Goal: Information Seeking & Learning: Learn about a topic

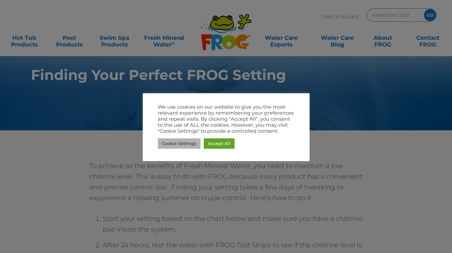
click at [188, 144] on link "Cookie Settings" at bounding box center [179, 143] width 43 height 10
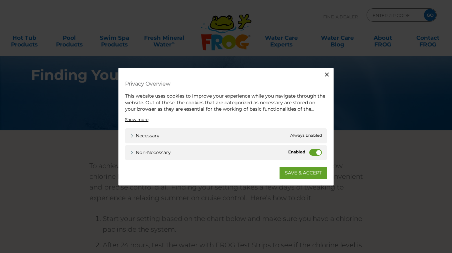
click at [321, 152] on label "Non-necessary" at bounding box center [315, 152] width 13 height 7
click at [0, 0] on input "Non-necessary" at bounding box center [0, 0] width 0 height 0
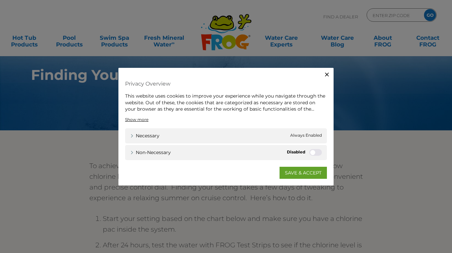
click at [328, 76] on icon "button" at bounding box center [327, 74] width 7 height 7
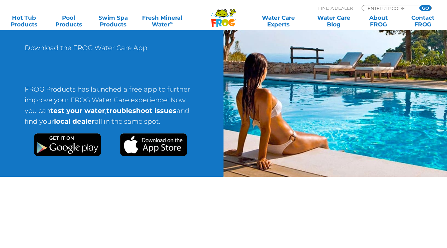
scroll to position [514, 0]
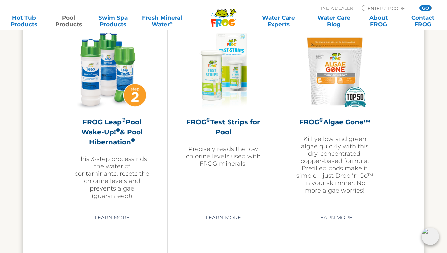
scroll to position [1869, 0]
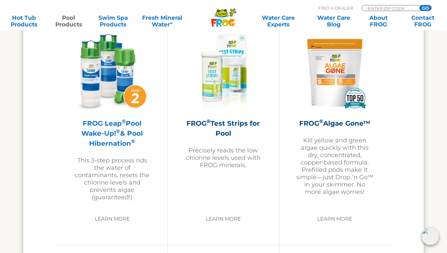
click at [110, 94] on img at bounding box center [111, 72] width 77 height 77
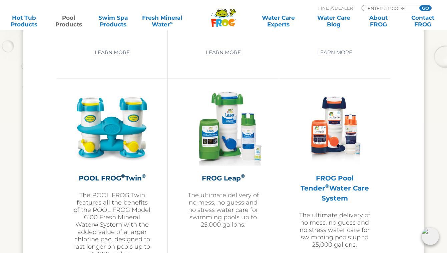
scroll to position [1150, 0]
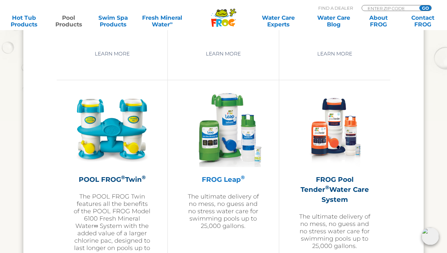
click at [232, 124] on img at bounding box center [223, 128] width 77 height 77
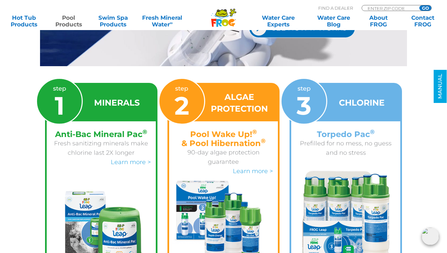
scroll to position [1101, 0]
